Goal: Transaction & Acquisition: Purchase product/service

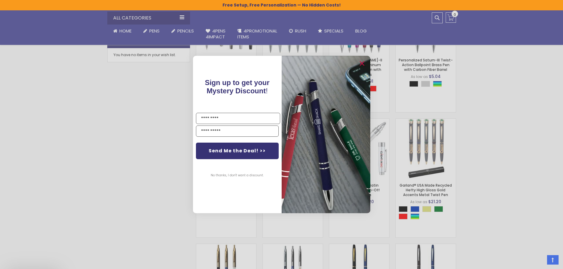
scroll to position [306, 0]
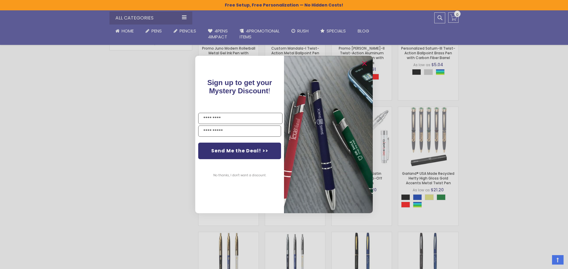
click at [500, 142] on div "Close dialog Sign up to get your Mystery Discount ! Name Email Send Me the Deal…" at bounding box center [284, 134] width 568 height 269
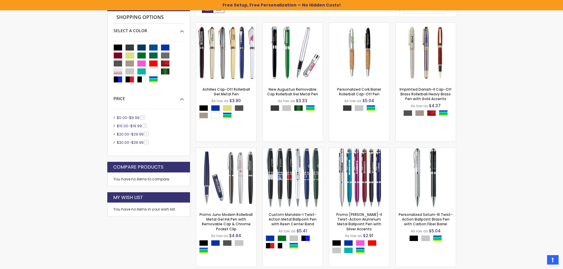
scroll to position [10, 0]
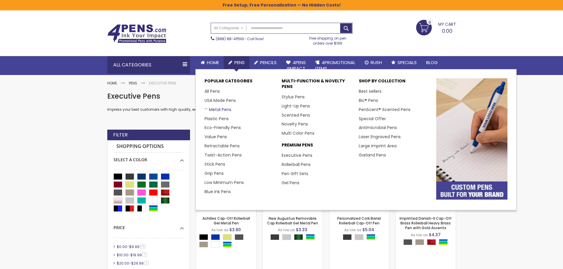
click at [217, 109] on link "Metal Pens" at bounding box center [218, 110] width 27 height 6
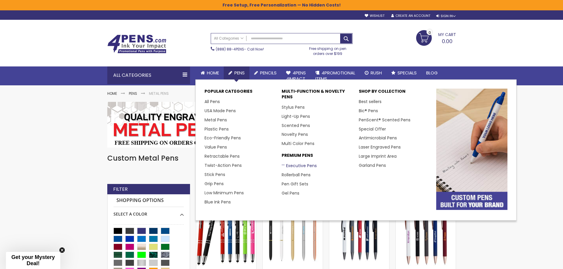
click at [298, 163] on link "Executive Pens" at bounding box center [299, 166] width 35 height 6
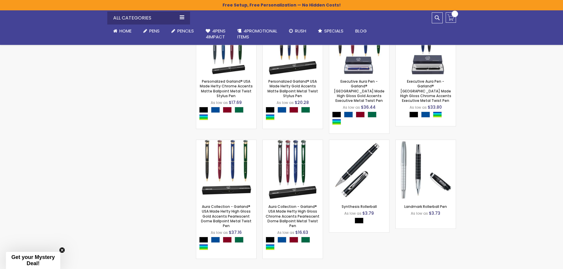
scroll to position [621, 0]
